Goal: Information Seeking & Learning: Learn about a topic

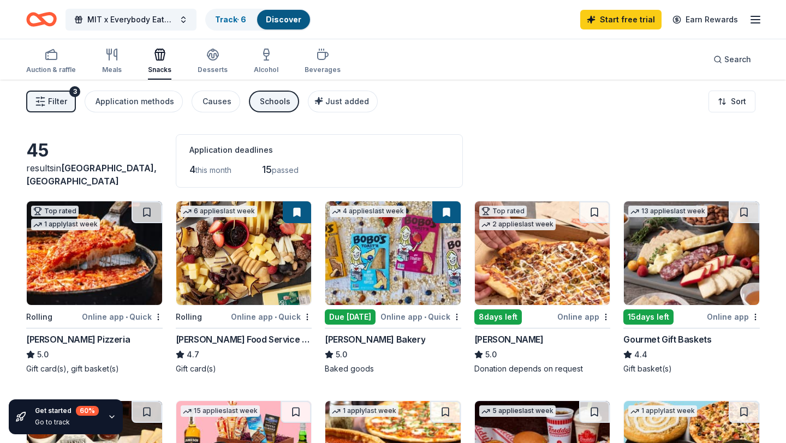
click at [269, 106] on div "Schools" at bounding box center [275, 101] width 31 height 13
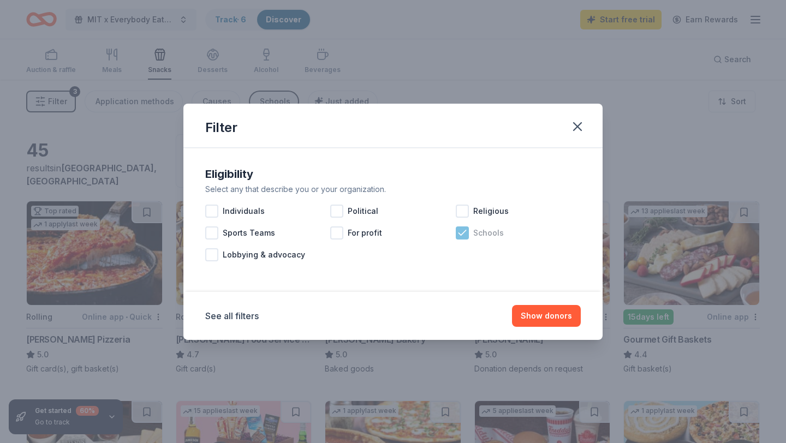
click at [458, 231] on icon at bounding box center [462, 233] width 11 height 11
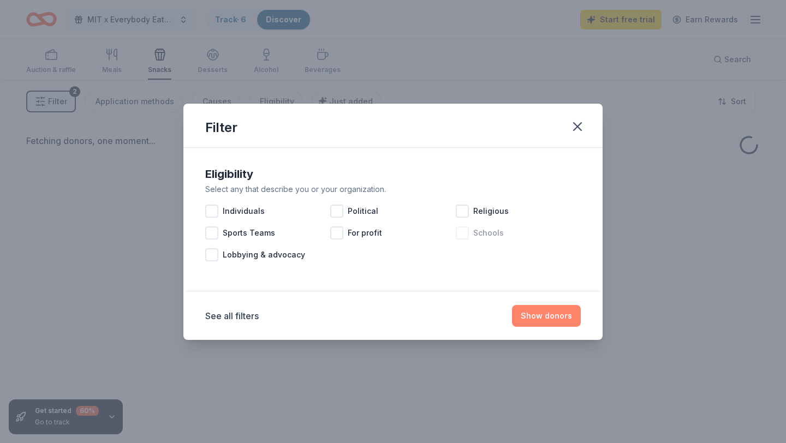
click at [533, 312] on button "Show donors" at bounding box center [546, 316] width 69 height 22
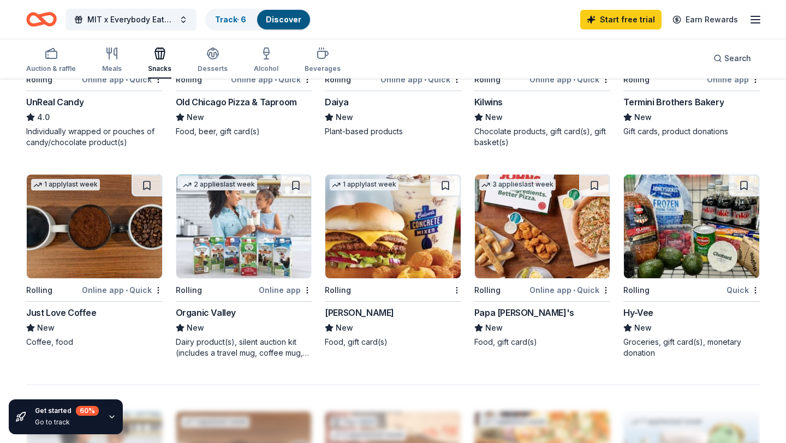
scroll to position [638, 0]
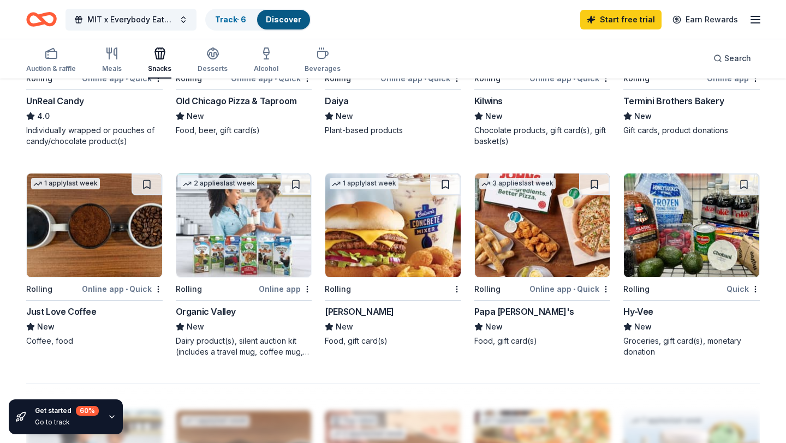
click at [351, 309] on div "Culver's" at bounding box center [359, 311] width 69 height 13
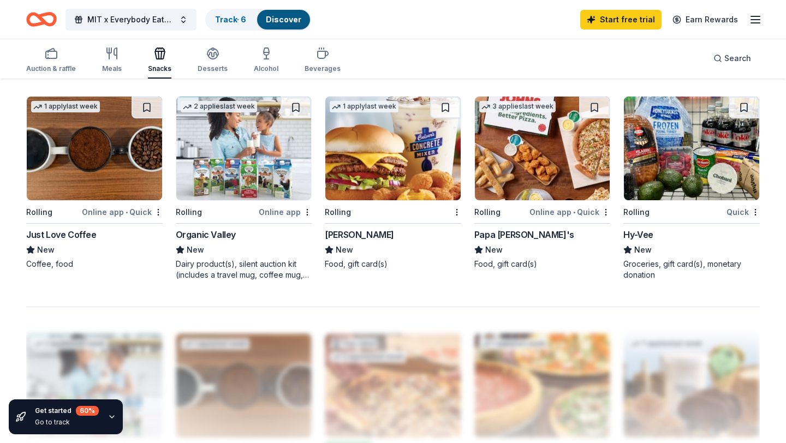
scroll to position [717, 0]
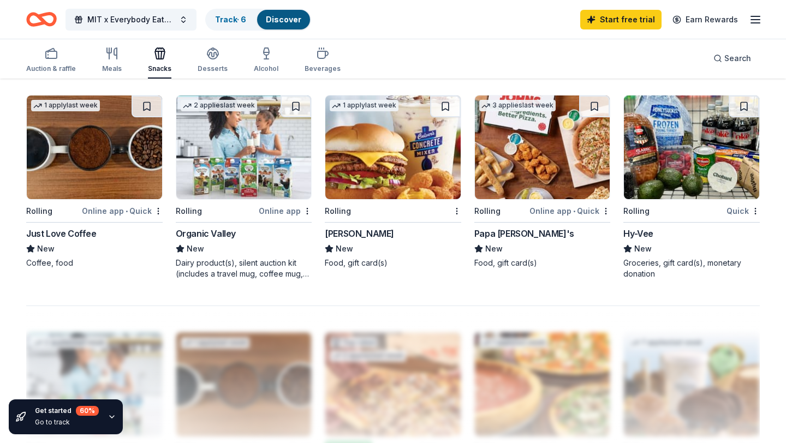
click at [643, 222] on hr at bounding box center [692, 222] width 137 height 1
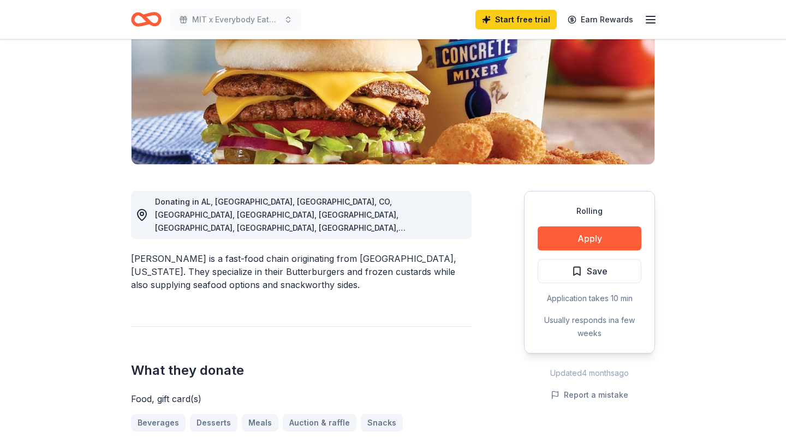
scroll to position [220, 0]
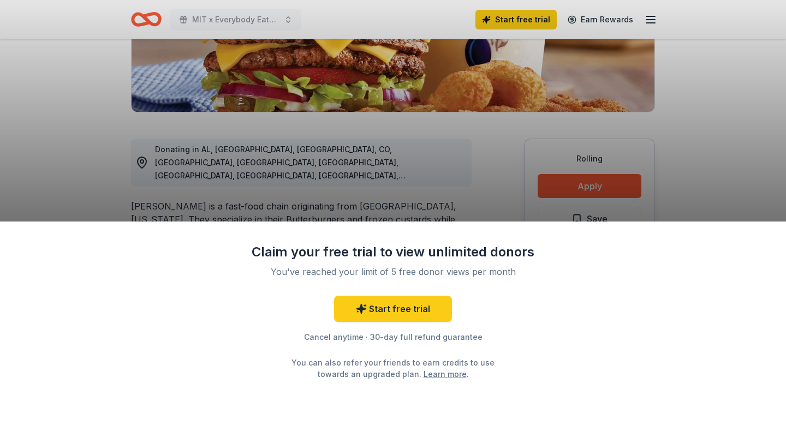
click at [576, 170] on div "Claim your free trial to view unlimited donors You've reached your limit of 5 f…" at bounding box center [393, 221] width 786 height 443
click at [574, 182] on div "Claim your free trial to view unlimited donors You've reached your limit of 5 f…" at bounding box center [393, 221] width 786 height 443
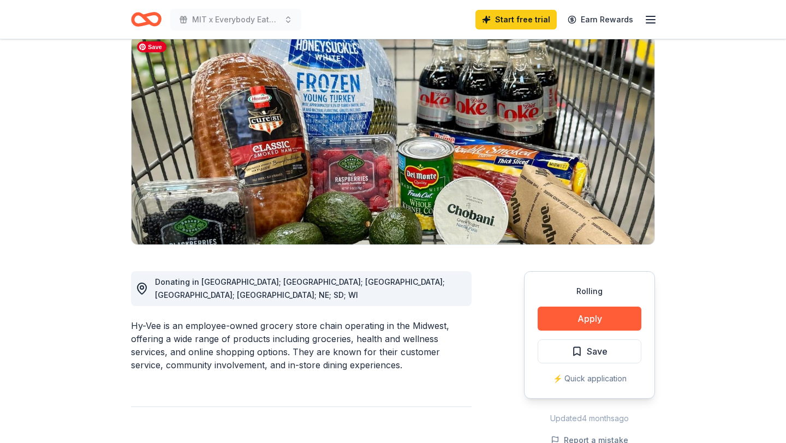
scroll to position [322, 0]
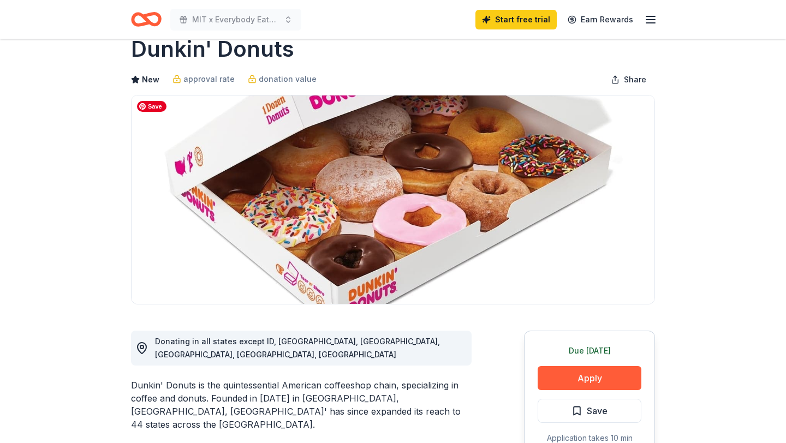
scroll to position [46, 0]
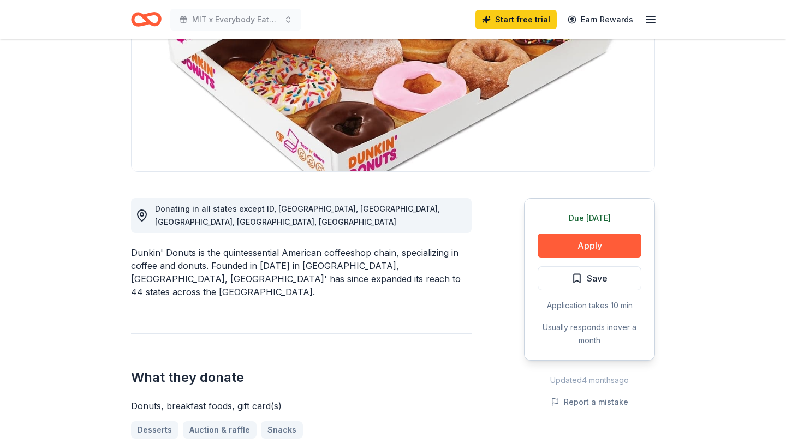
scroll to position [176, 0]
